Goal: Communication & Community: Ask a question

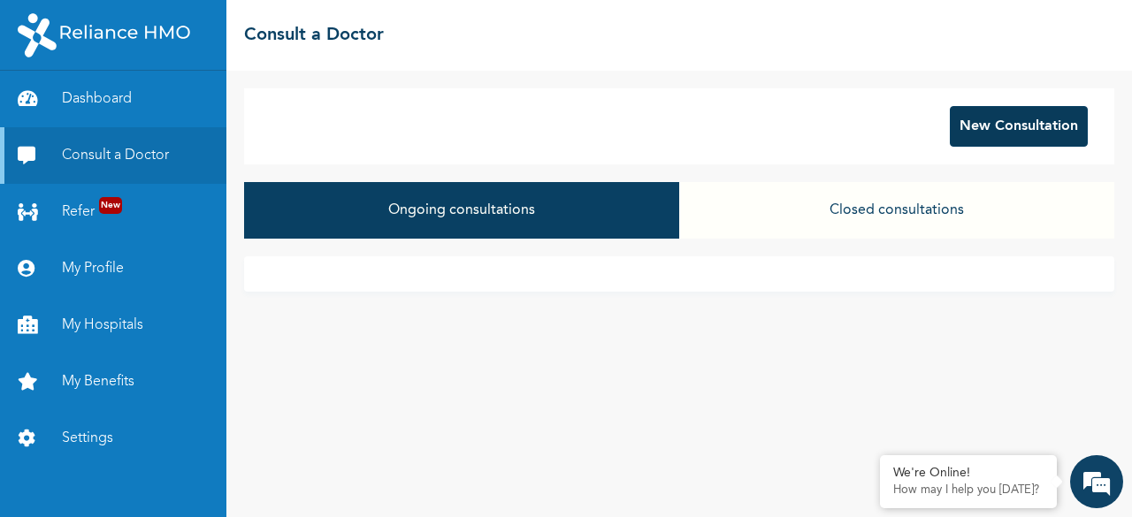
click at [1014, 139] on button "New Consultation" at bounding box center [1019, 126] width 138 height 41
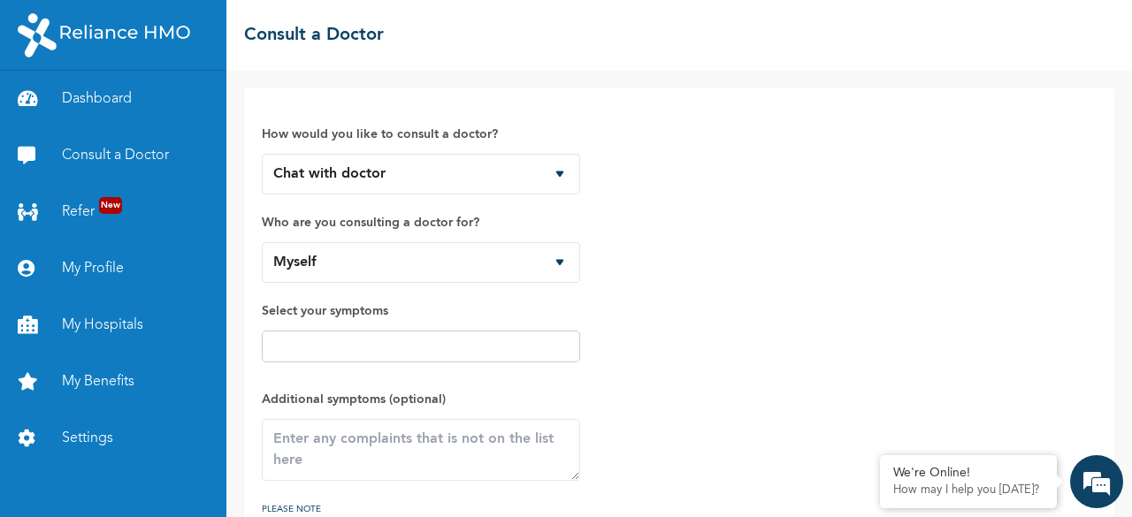
scroll to position [117, 0]
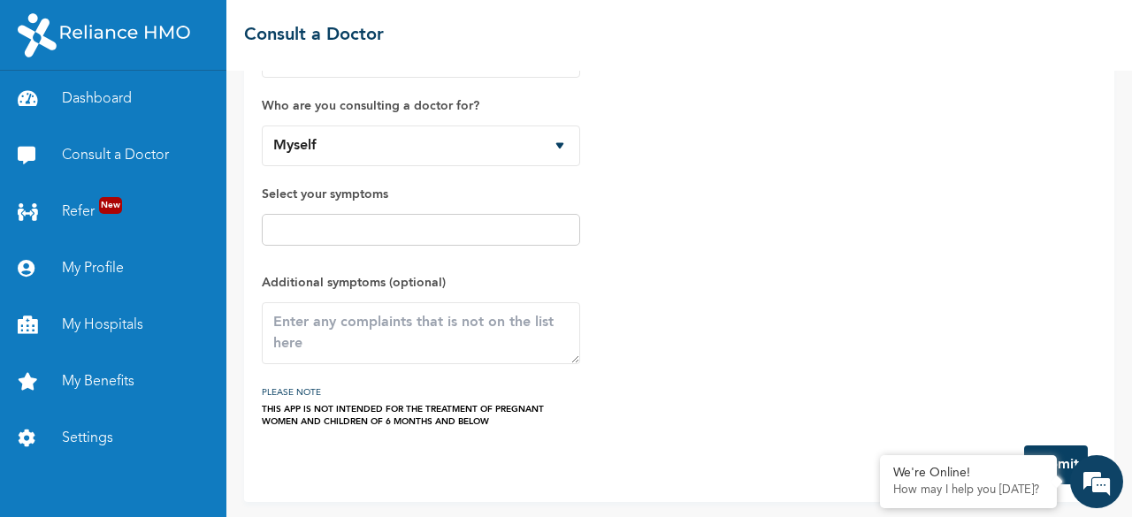
click at [1060, 455] on button "Submit" at bounding box center [1056, 465] width 64 height 39
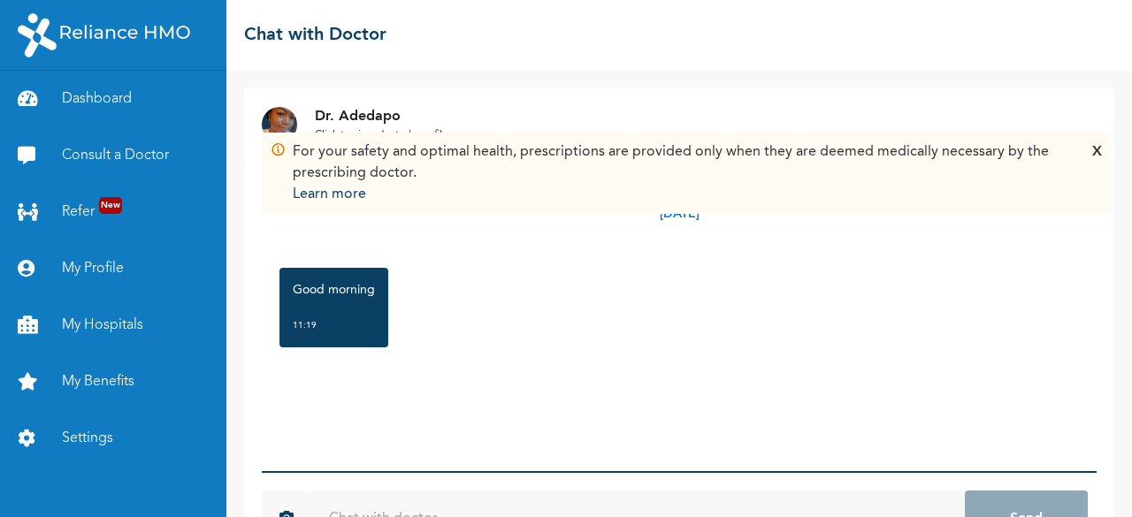
scroll to position [65, 0]
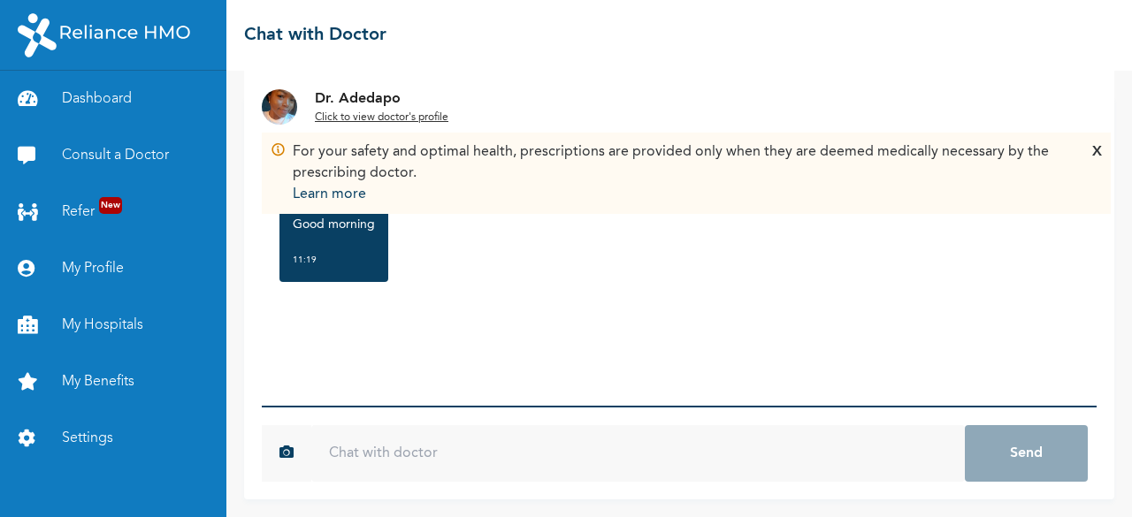
click at [456, 452] on input "text" at bounding box center [638, 453] width 654 height 57
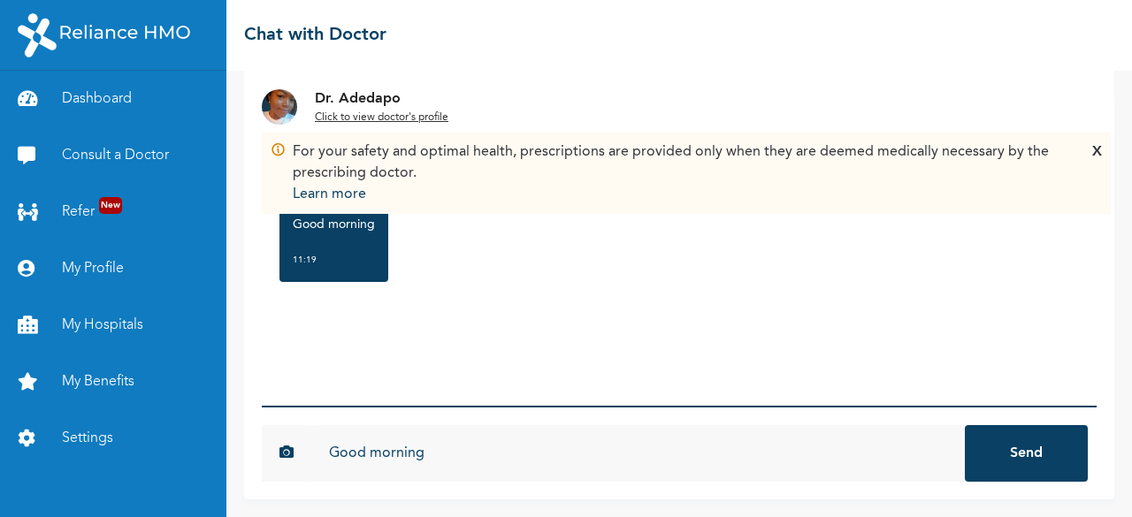
type input "Good morning"
click at [995, 455] on button "Send" at bounding box center [1026, 453] width 123 height 57
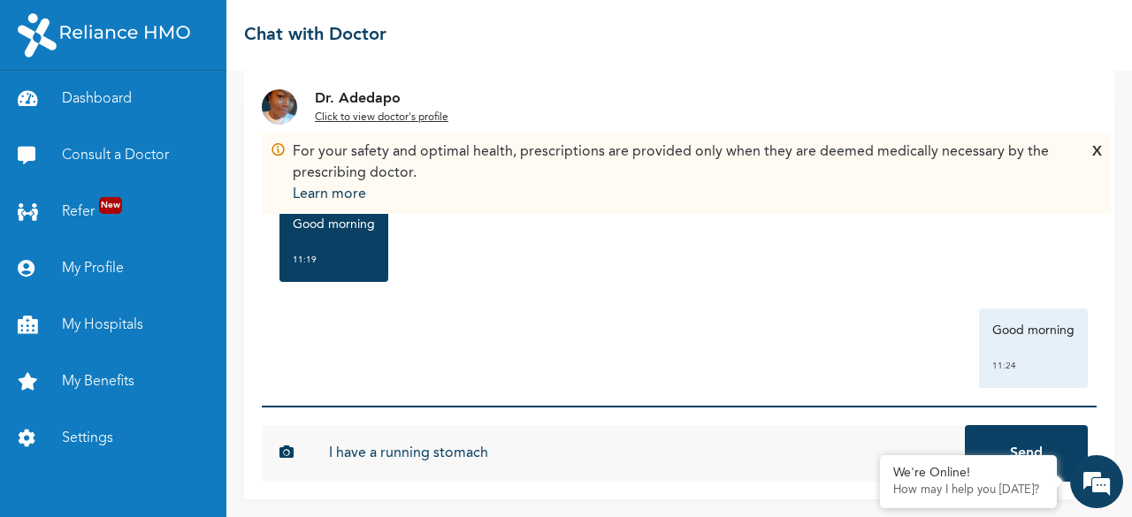
type input "I have a running stomach"
click at [965, 425] on button "Send" at bounding box center [1026, 453] width 123 height 57
type input "I've been stooling"
click at [965, 425] on button "Send" at bounding box center [1026, 453] width 123 height 57
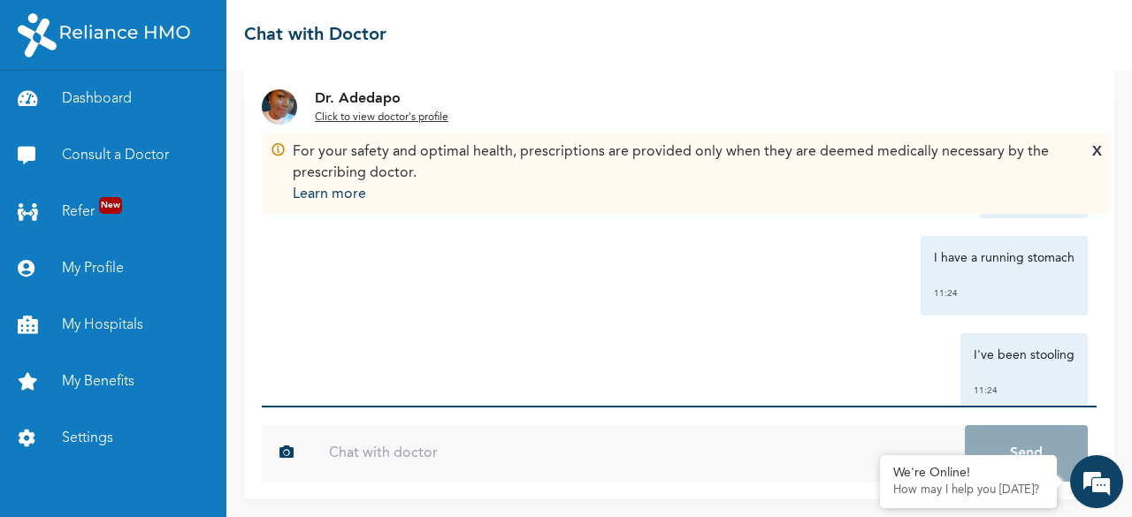
scroll to position [216, 0]
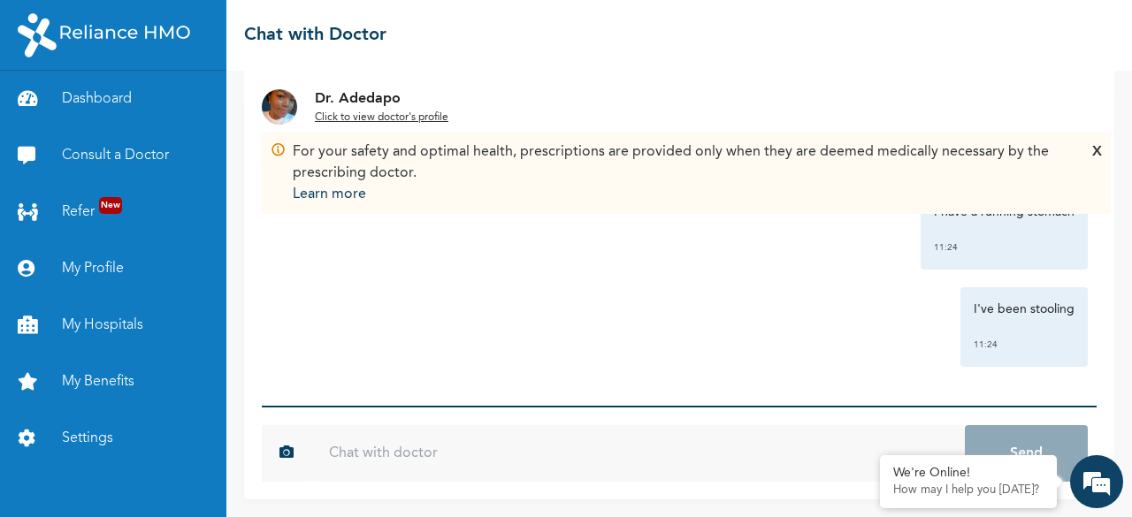
click at [356, 115] on u "Click to view doctor's profile" at bounding box center [382, 117] width 134 height 11
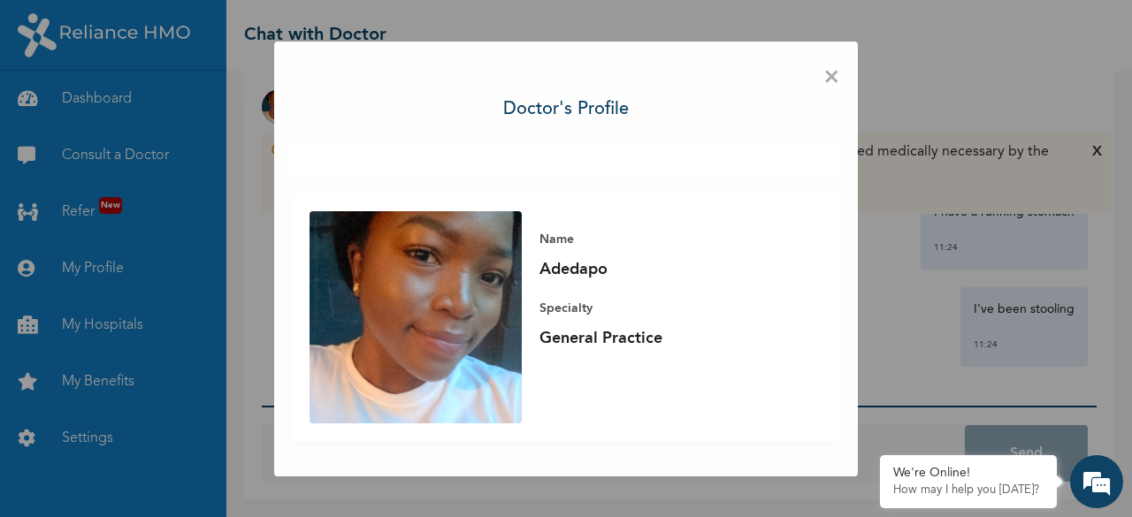
click at [832, 77] on span "×" at bounding box center [831, 77] width 17 height 37
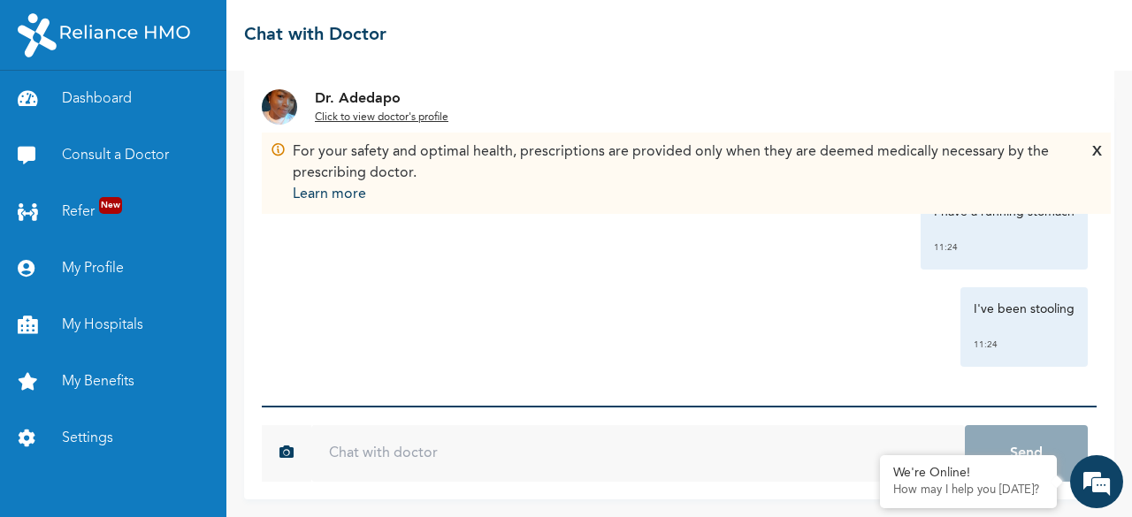
click at [1098, 148] on div "X" at bounding box center [1097, 174] width 10 height 64
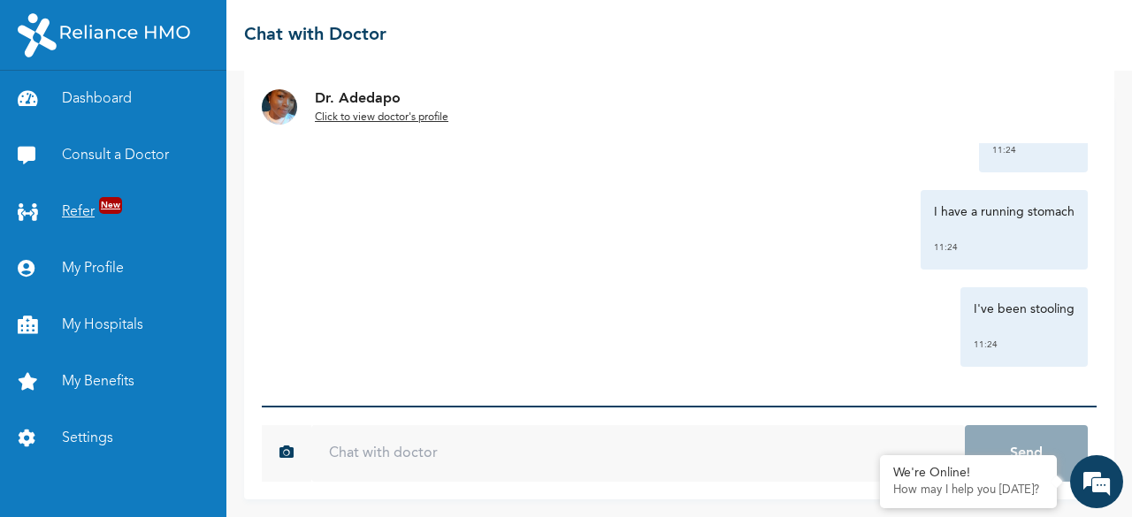
click at [108, 198] on span "New" at bounding box center [110, 205] width 23 height 17
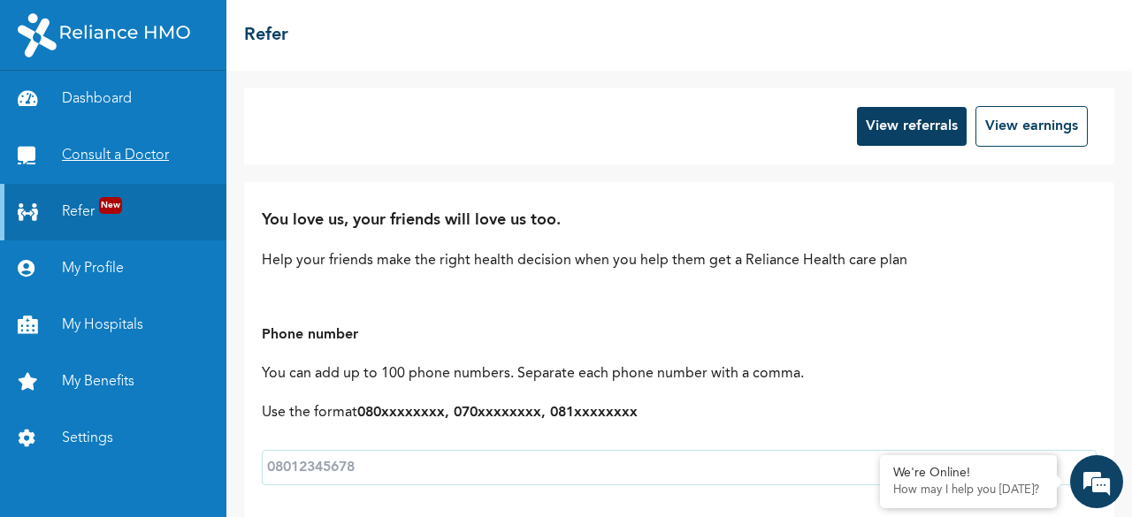
click at [115, 158] on link "Consult a Doctor" at bounding box center [113, 155] width 226 height 57
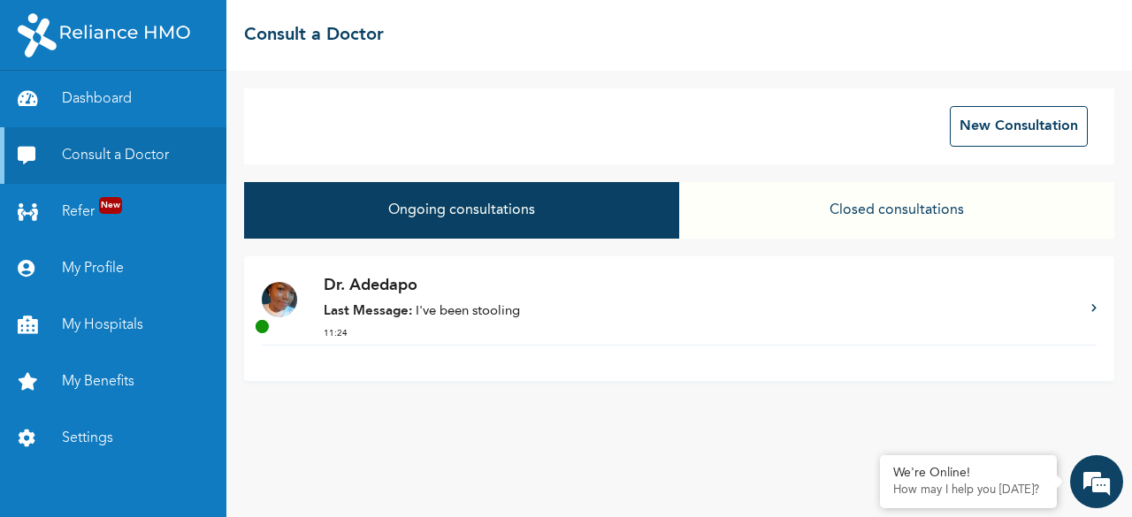
click at [459, 307] on p "Last Message: I've been stooling" at bounding box center [699, 312] width 750 height 20
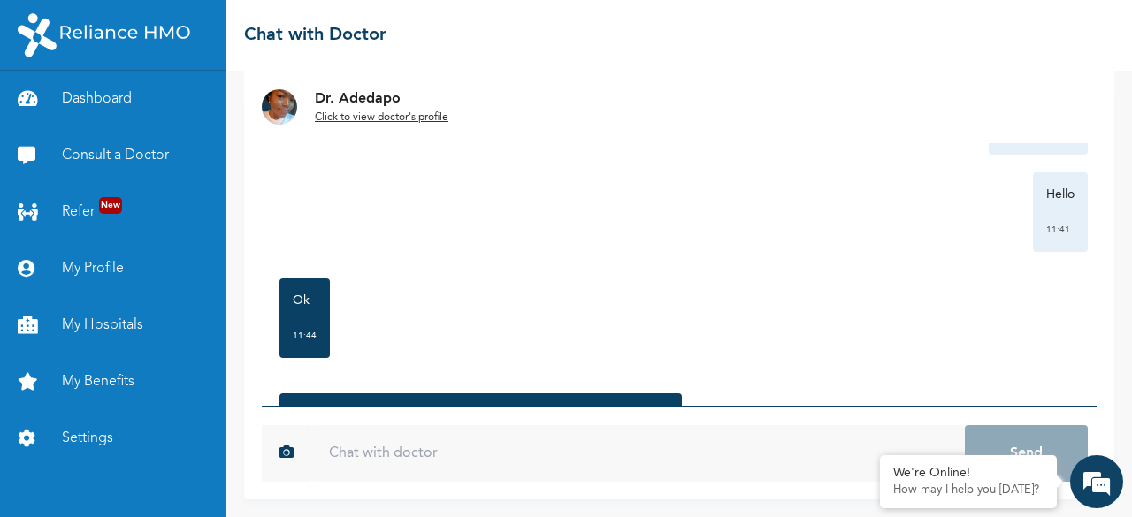
scroll to position [870, 0]
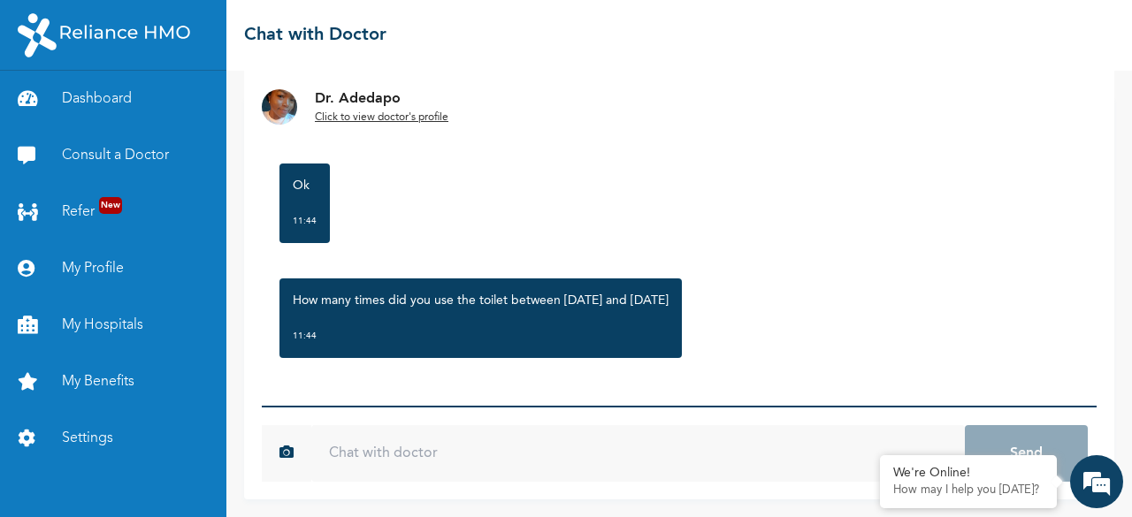
click at [469, 463] on input "text" at bounding box center [638, 453] width 654 height 57
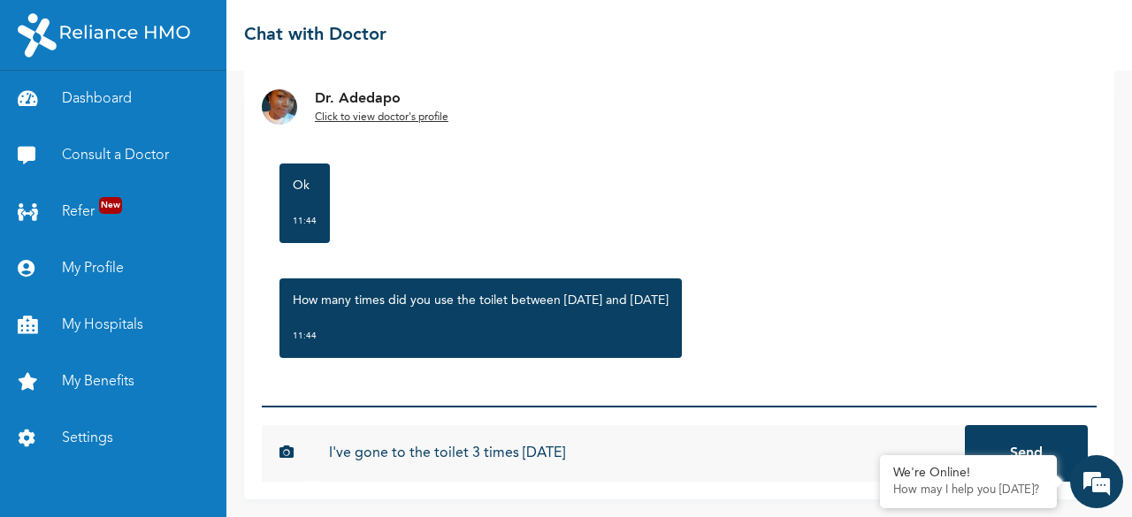
type input "I've gone to the toilet 3 times today"
click at [965, 425] on button "Send" at bounding box center [1026, 453] width 123 height 57
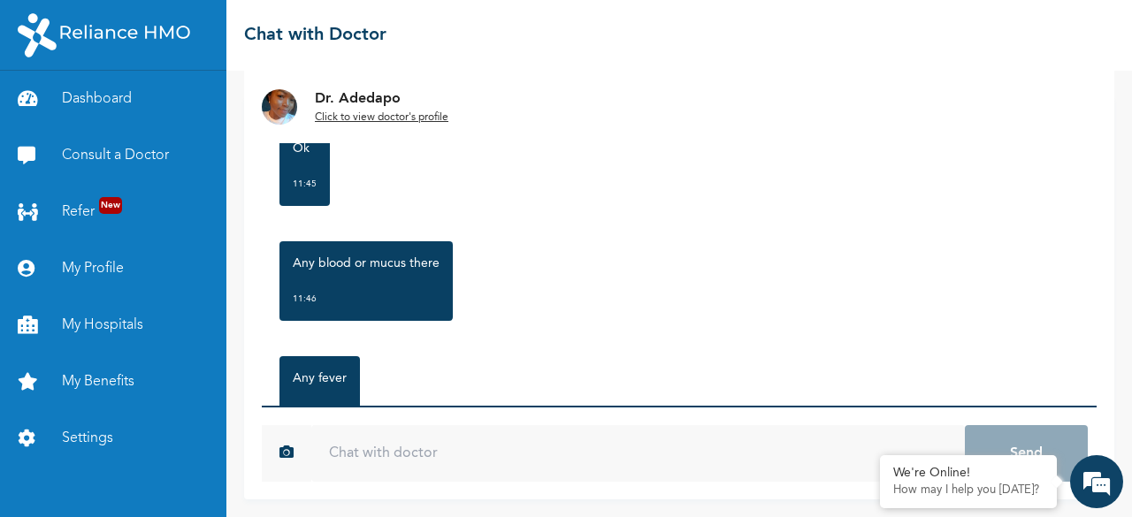
scroll to position [1257, 0]
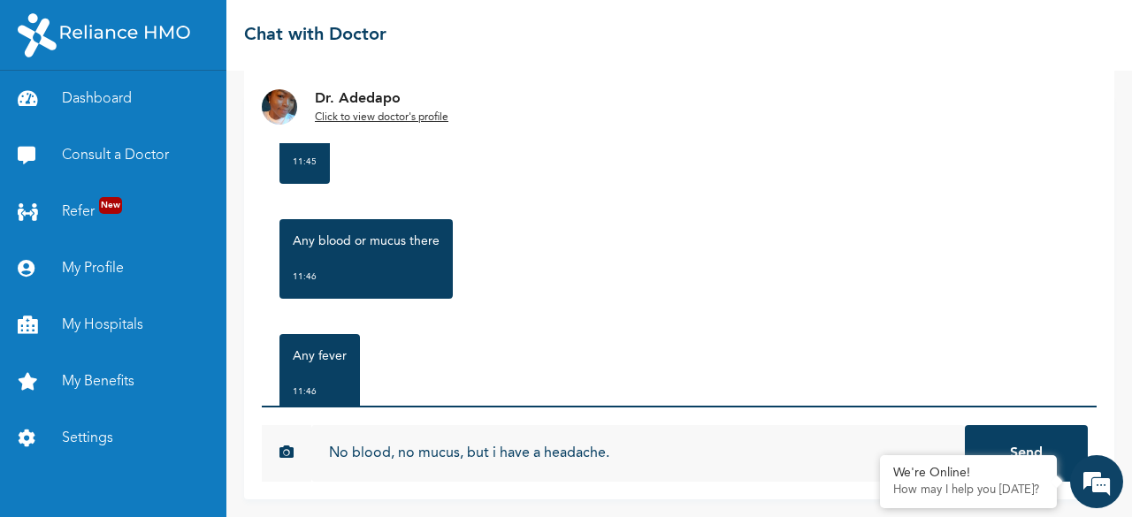
type input "No blood, no mucus, but i have a headache."
click at [965, 425] on button "Send" at bounding box center [1026, 453] width 123 height 57
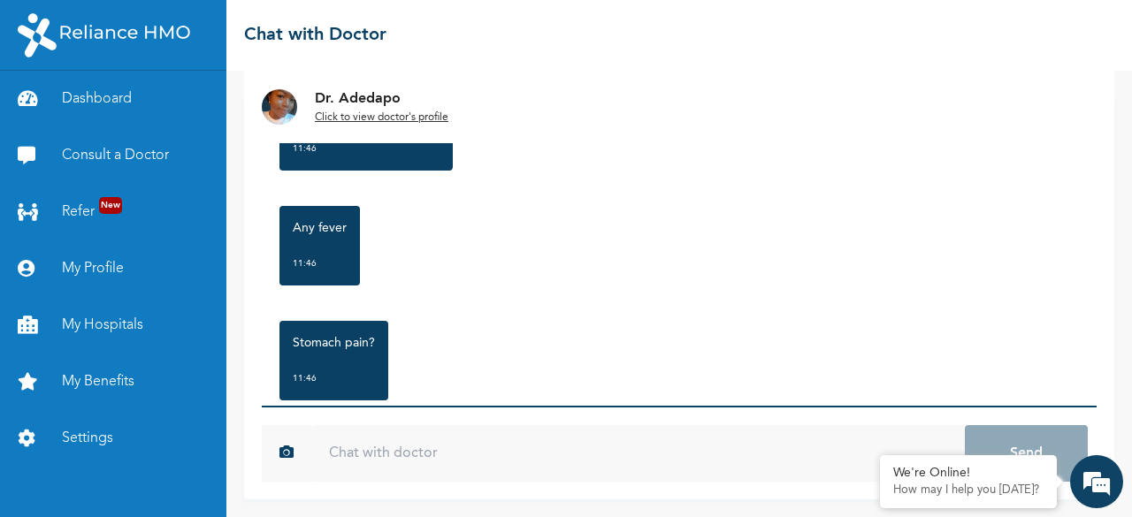
scroll to position [1525, 0]
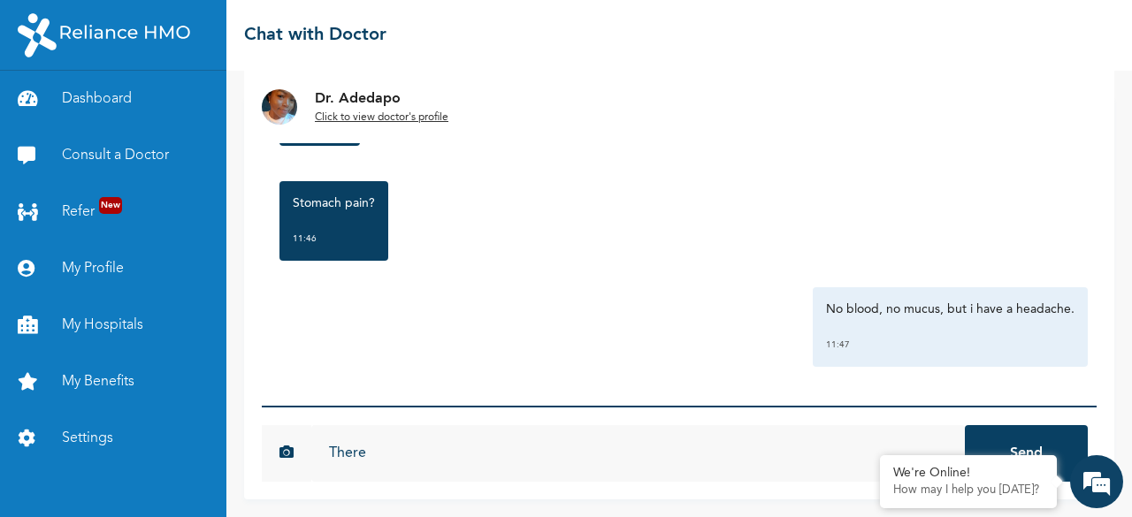
click at [515, 463] on input "There" at bounding box center [638, 453] width 654 height 57
type input "There is stomach pain"
click at [965, 425] on button "Send" at bounding box center [1026, 453] width 123 height 57
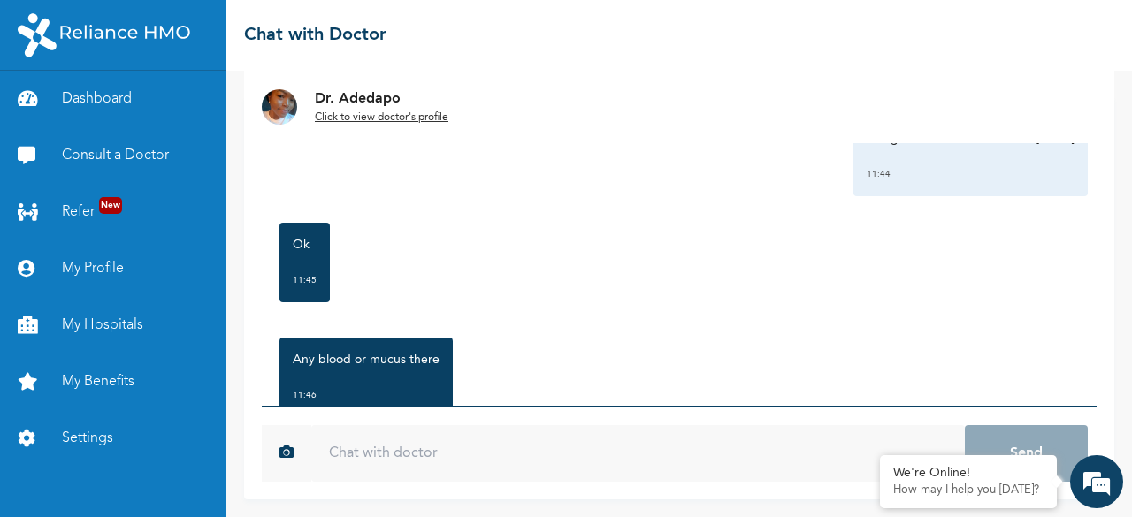
scroll to position [1622, 0]
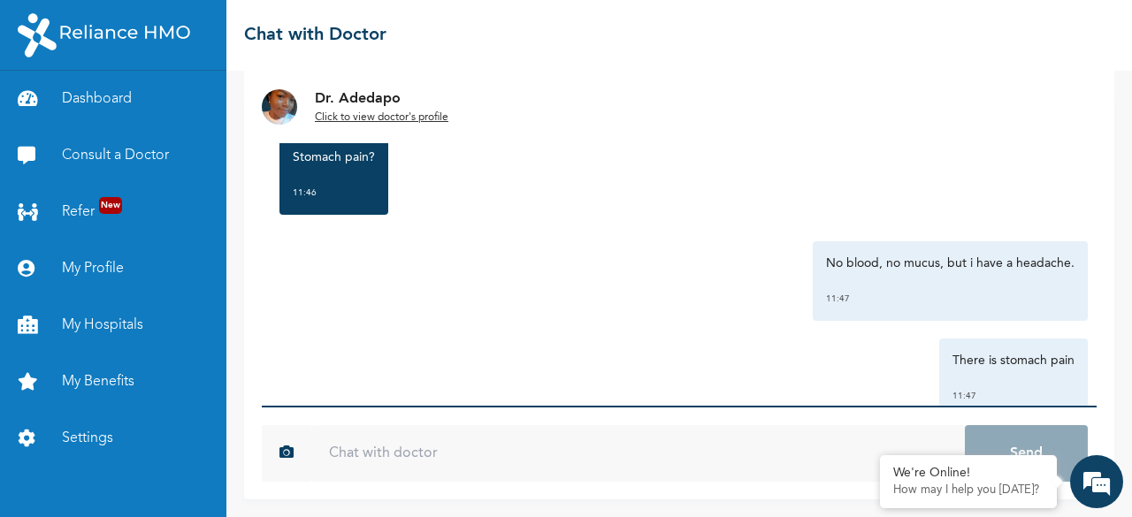
scroll to position [1622, 0]
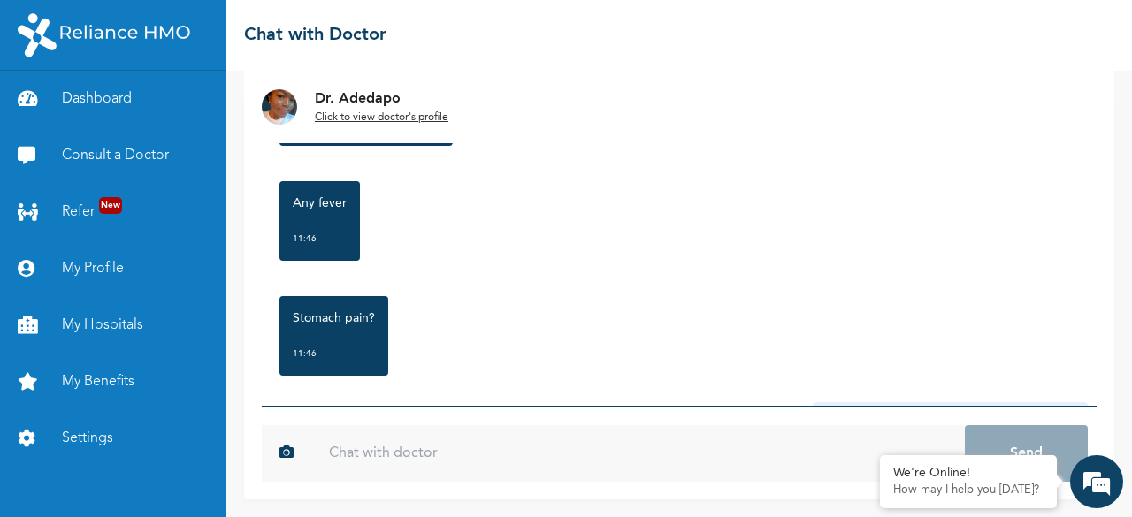
scroll to position [1622, 0]
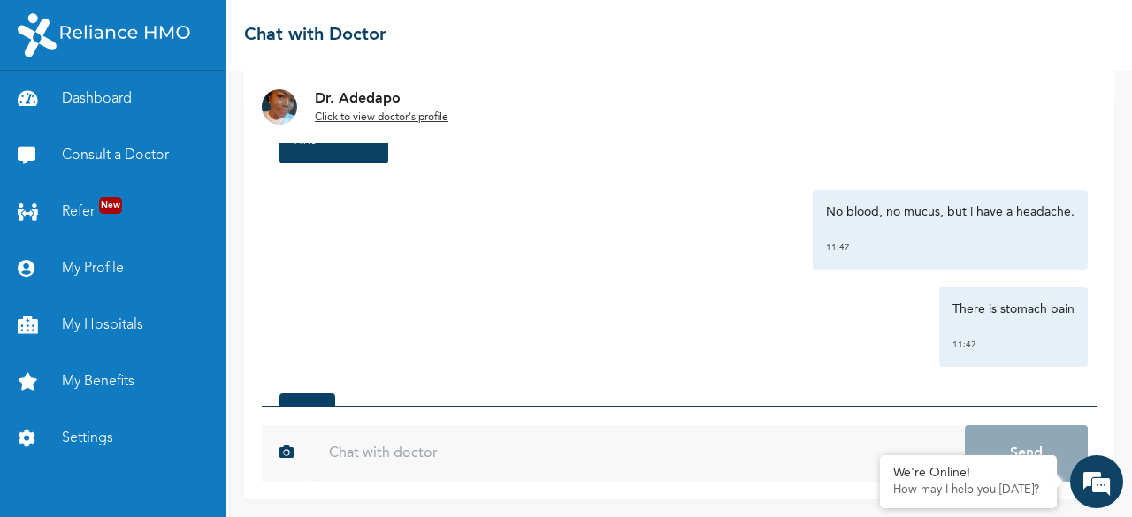
scroll to position [30, 0]
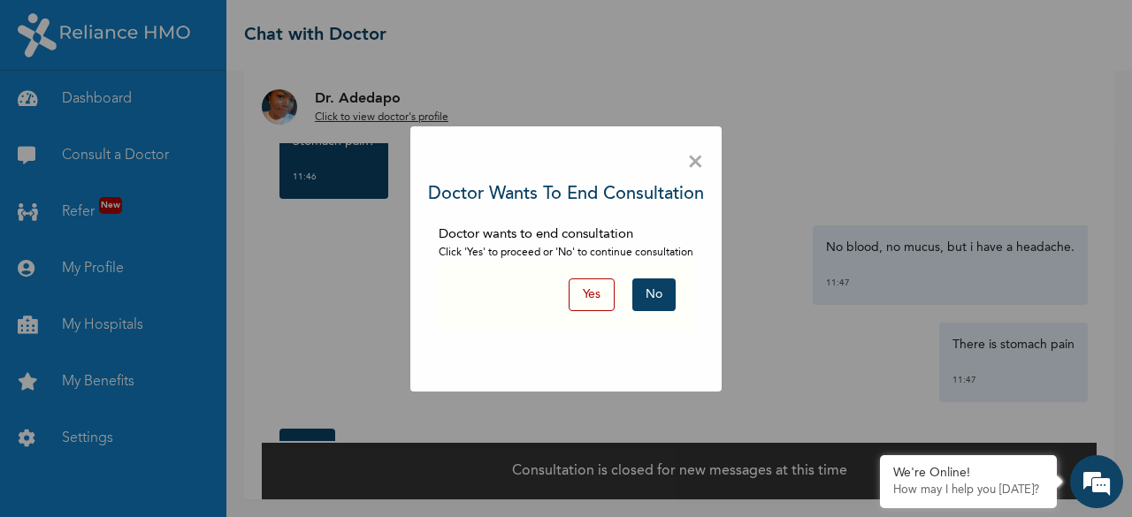
click at [633, 293] on button "No" at bounding box center [653, 295] width 43 height 33
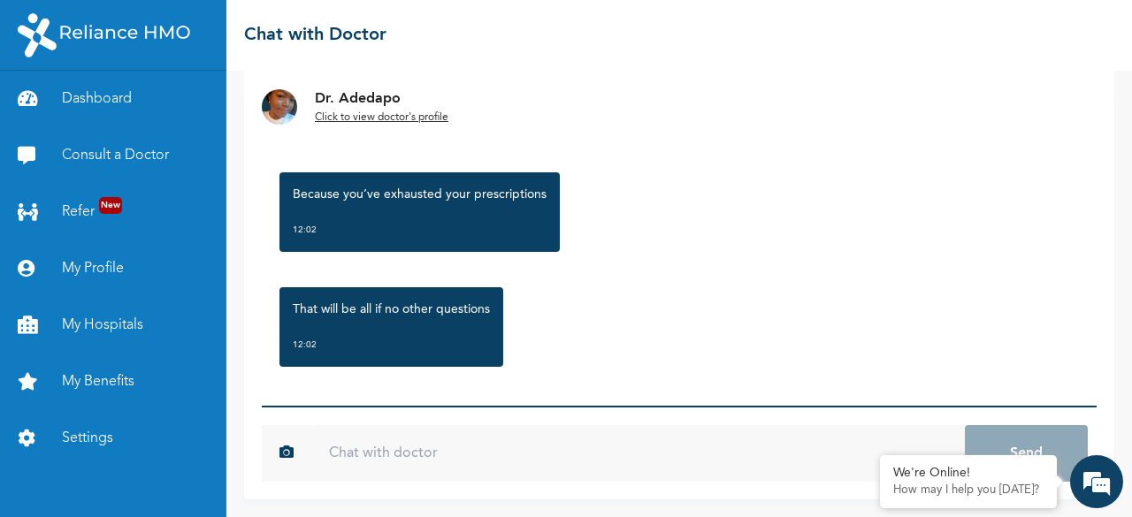
scroll to position [2312, 0]
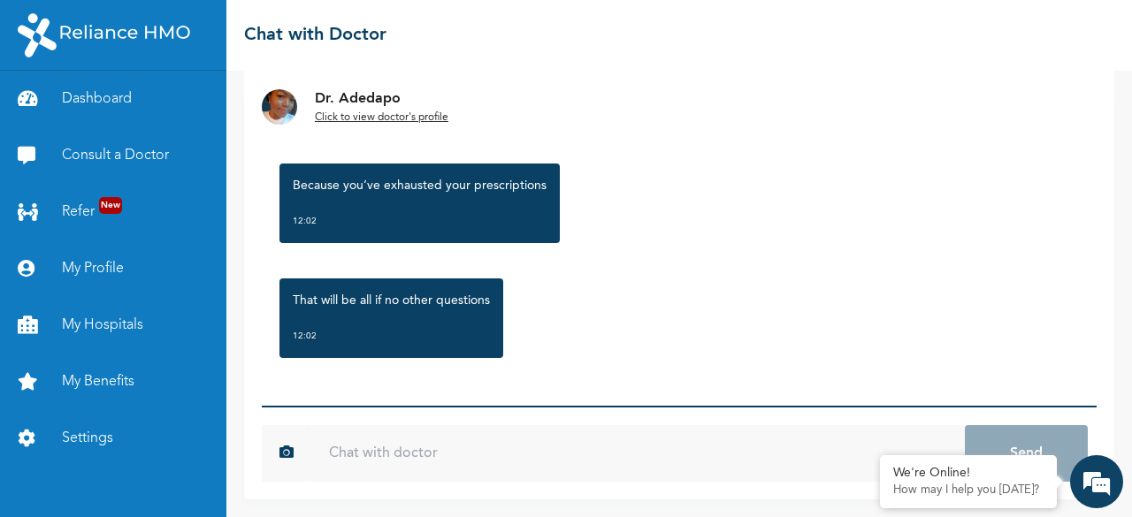
click at [527, 454] on input "text" at bounding box center [638, 453] width 654 height 57
type input "Okay"
click at [1016, 447] on button "Send" at bounding box center [1026, 453] width 123 height 57
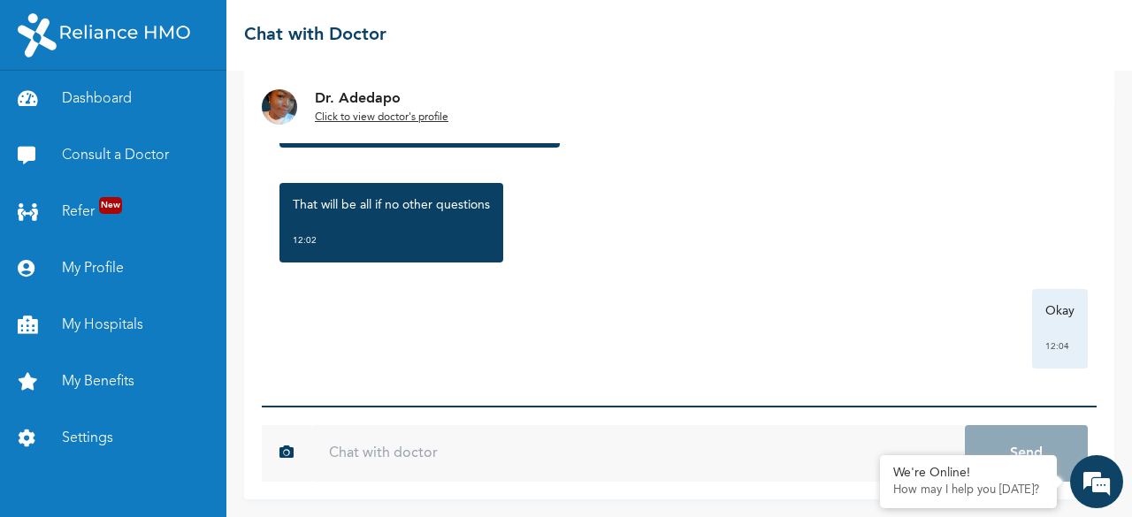
scroll to position [2409, 0]
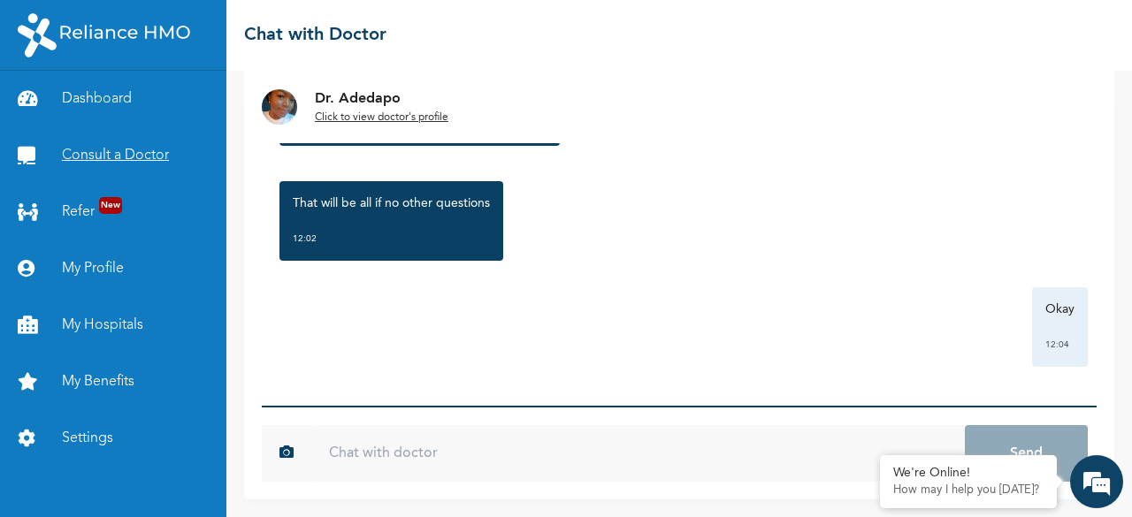
click at [160, 157] on link "Consult a Doctor" at bounding box center [113, 155] width 226 height 57
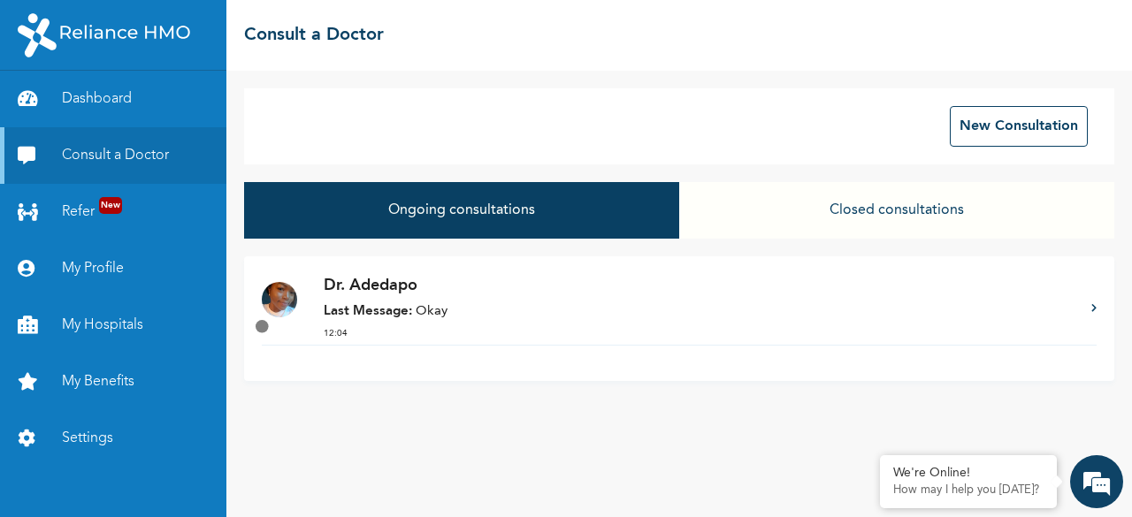
click at [868, 213] on button "Closed consultations" at bounding box center [896, 210] width 435 height 57
